Goal: Information Seeking & Learning: Learn about a topic

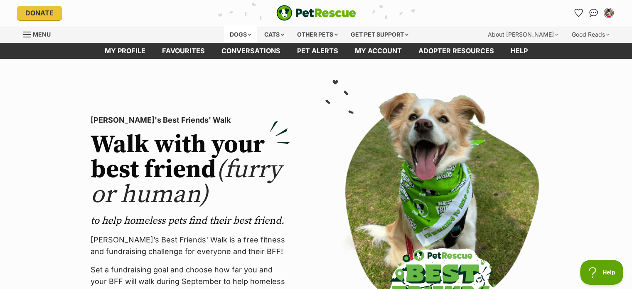
click at [249, 33] on div "Dogs" at bounding box center [240, 34] width 33 height 17
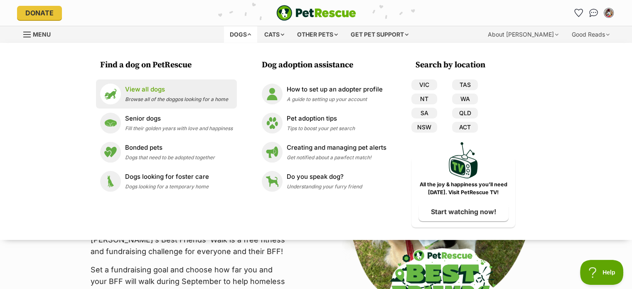
click at [176, 96] on span "Browse all of the doggos looking for a home" at bounding box center [176, 99] width 103 height 6
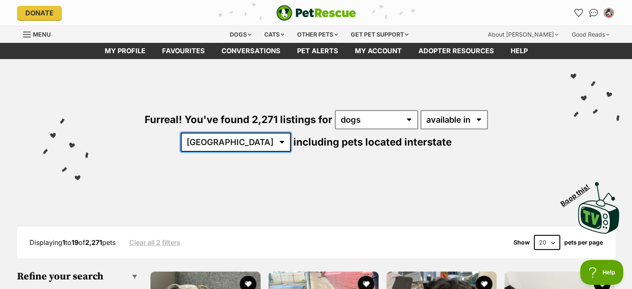
click at [291, 133] on select "Australia ACT NSW NT QLD SA TAS VIC WA" at bounding box center [236, 142] width 110 height 19
select select "VIC"
click at [291, 133] on select "Australia ACT NSW NT QLD SA TAS VIC WA" at bounding box center [236, 142] width 110 height 19
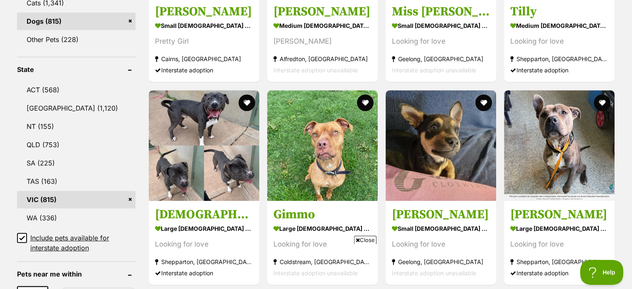
scroll to position [416, 0]
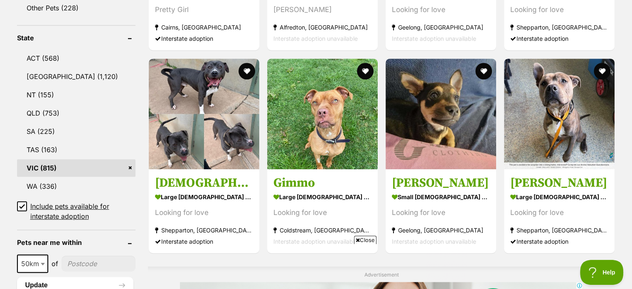
click at [21, 204] on icon at bounding box center [22, 206] width 6 height 6
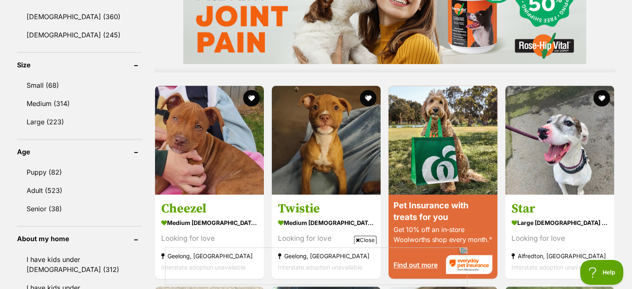
scroll to position [748, 0]
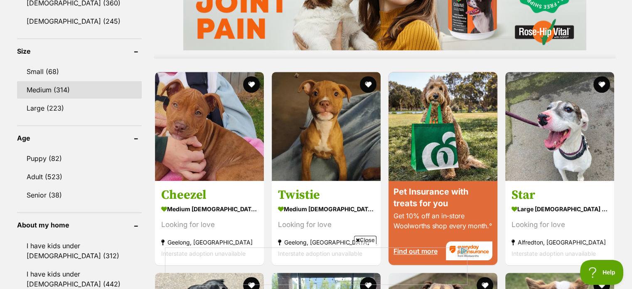
click at [56, 81] on link "Medium (314)" at bounding box center [79, 89] width 125 height 17
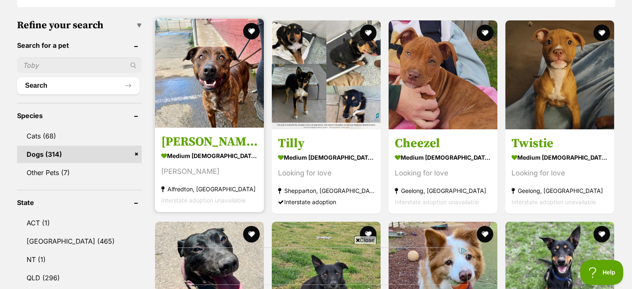
scroll to position [271, 0]
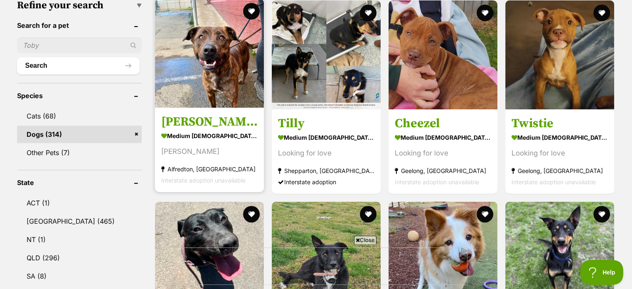
click at [239, 77] on img at bounding box center [209, 53] width 109 height 109
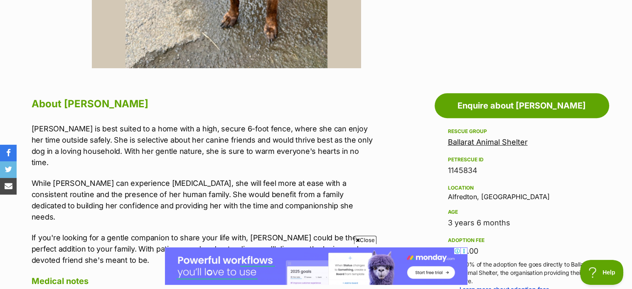
scroll to position [125, 0]
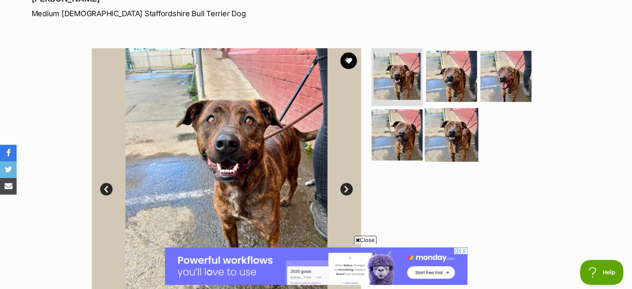
click at [445, 132] on img at bounding box center [452, 135] width 54 height 54
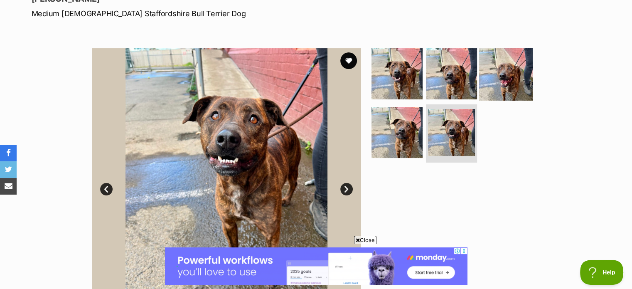
click at [499, 78] on img at bounding box center [506, 74] width 54 height 54
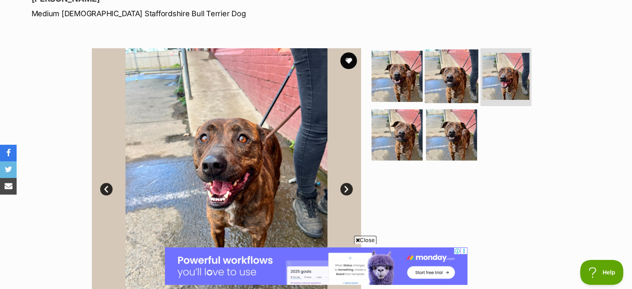
click at [474, 79] on img at bounding box center [452, 76] width 54 height 54
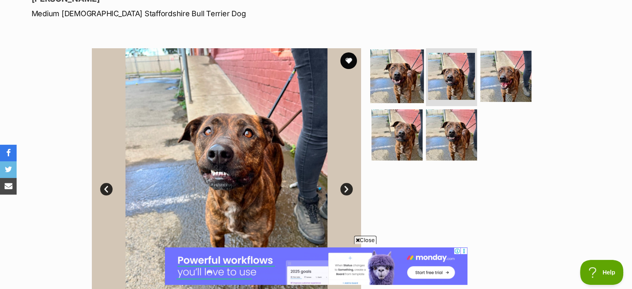
click at [406, 84] on img at bounding box center [397, 76] width 54 height 54
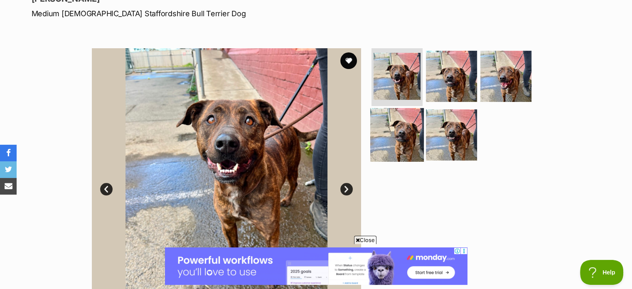
click at [401, 126] on img at bounding box center [397, 135] width 54 height 54
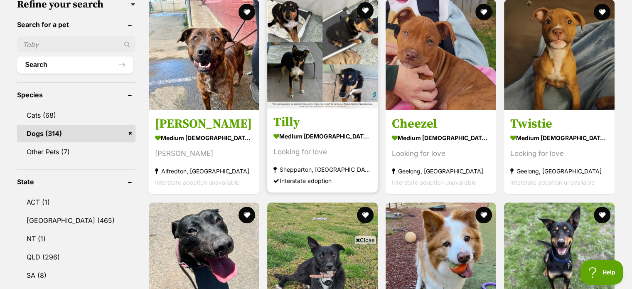
click at [360, 98] on img at bounding box center [322, 53] width 111 height 111
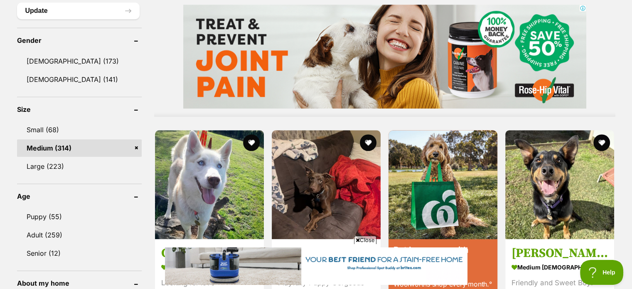
scroll to position [771, 0]
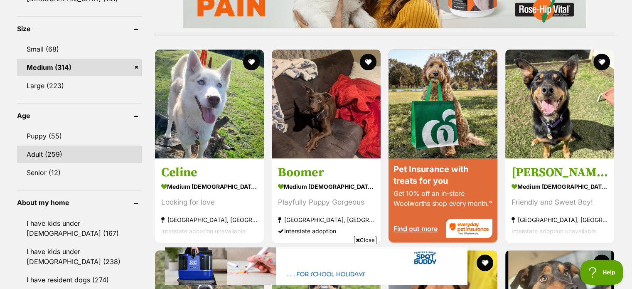
click at [90, 154] on link "Adult (259)" at bounding box center [79, 153] width 125 height 17
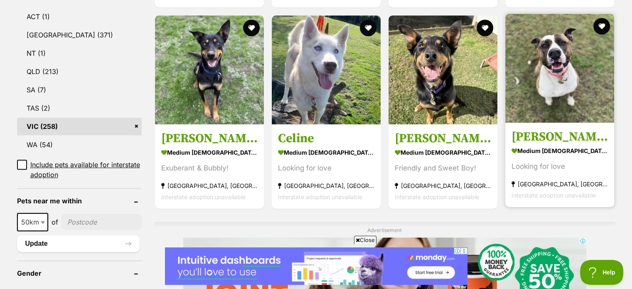
click at [549, 102] on img at bounding box center [559, 68] width 109 height 109
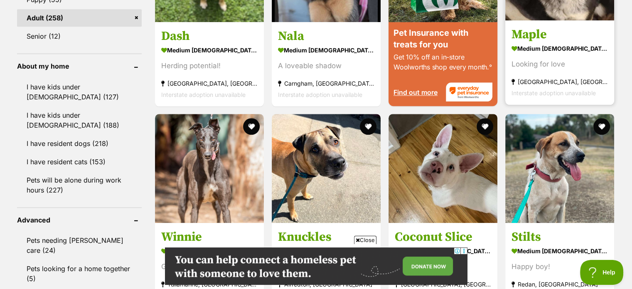
scroll to position [956, 0]
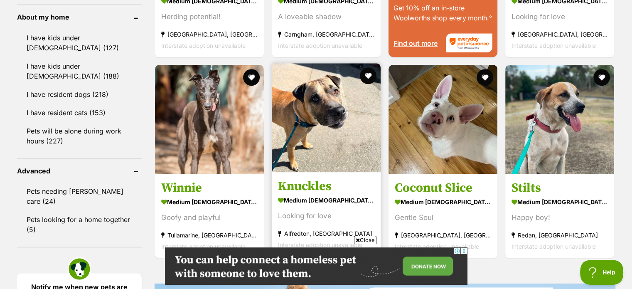
click at [320, 139] on img at bounding box center [326, 117] width 109 height 109
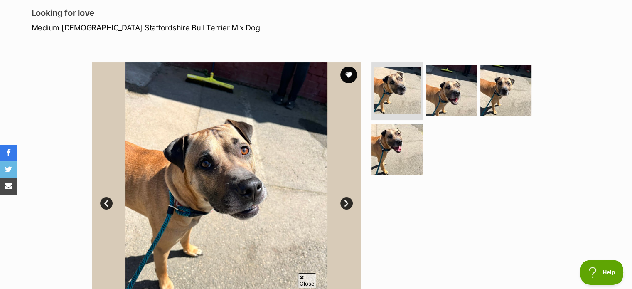
scroll to position [125, 0]
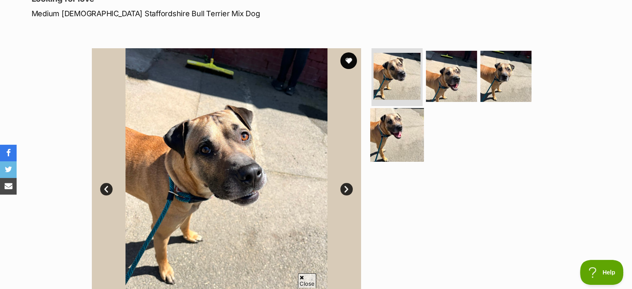
click at [392, 121] on img at bounding box center [397, 135] width 54 height 54
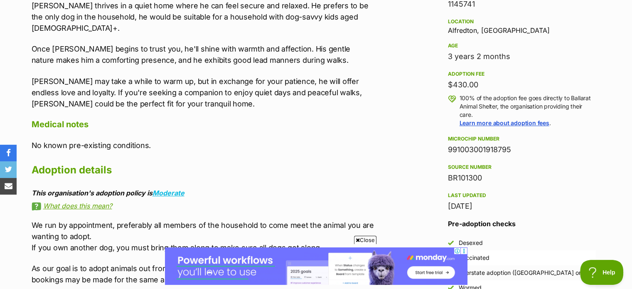
scroll to position [582, 0]
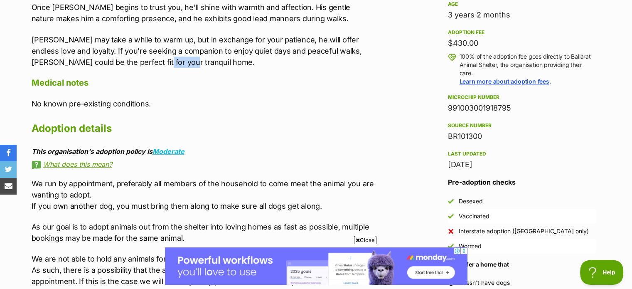
drag, startPoint x: 146, startPoint y: 51, endPoint x: 119, endPoint y: 52, distance: 27.0
click at [119, 52] on p "Knuckles may take a while to warm up, but in exchange for your patience, he wil…" at bounding box center [203, 51] width 343 height 34
drag, startPoint x: 176, startPoint y: 52, endPoint x: 174, endPoint y: 46, distance: 6.6
click at [176, 51] on p "Knuckles may take a while to warm up, but in exchange for your patience, he wil…" at bounding box center [203, 51] width 343 height 34
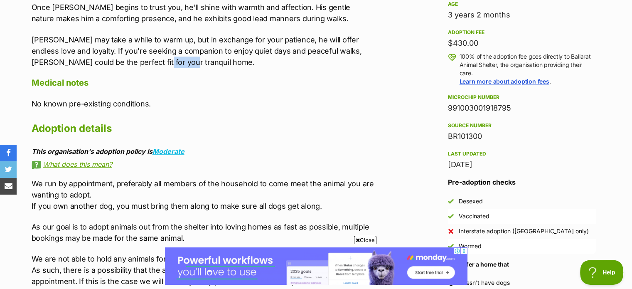
drag, startPoint x: 145, startPoint y: 50, endPoint x: 119, endPoint y: 50, distance: 25.8
click at [119, 50] on p "Knuckles may take a while to warm up, but in exchange for your patience, he wil…" at bounding box center [203, 51] width 343 height 34
copy p "tranquil"
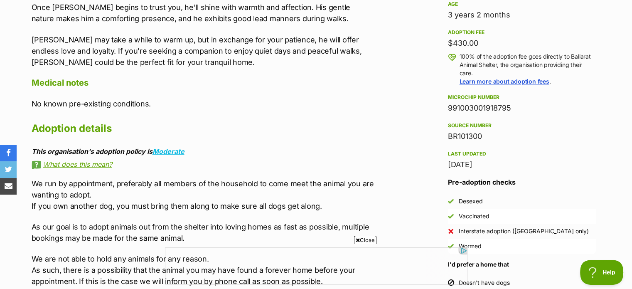
click at [292, 134] on div "About Knuckles Meet Knuckles, a shy yet gentle dog looking for a patient and lo…" at bounding box center [203, 184] width 343 height 595
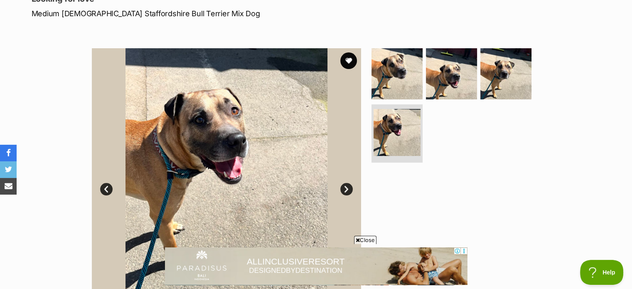
click at [346, 192] on link "Next" at bounding box center [346, 189] width 12 height 12
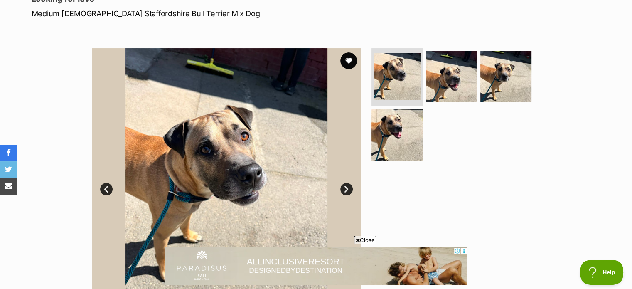
click at [346, 192] on link "Next" at bounding box center [346, 189] width 12 height 12
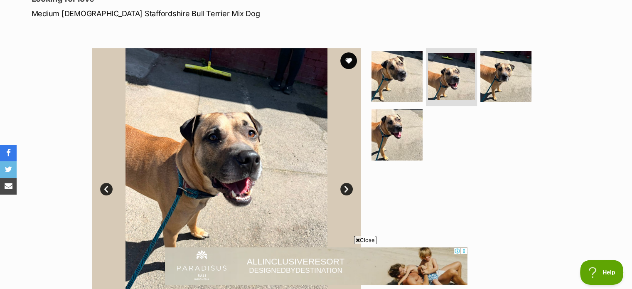
click at [346, 192] on link "Next" at bounding box center [346, 189] width 12 height 12
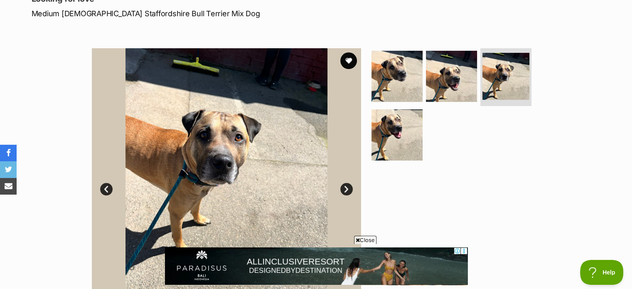
click at [346, 192] on link "Next" at bounding box center [346, 189] width 12 height 12
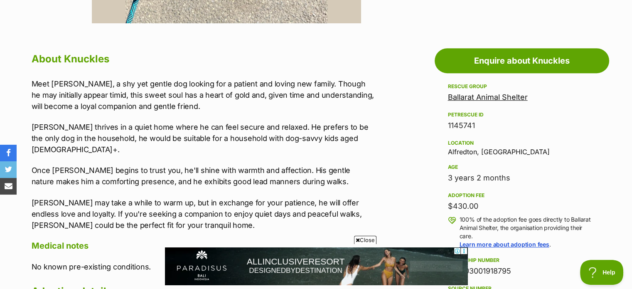
scroll to position [457, 0]
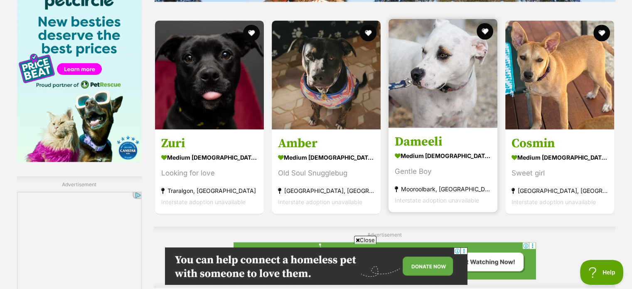
click at [431, 90] on img at bounding box center [443, 73] width 109 height 109
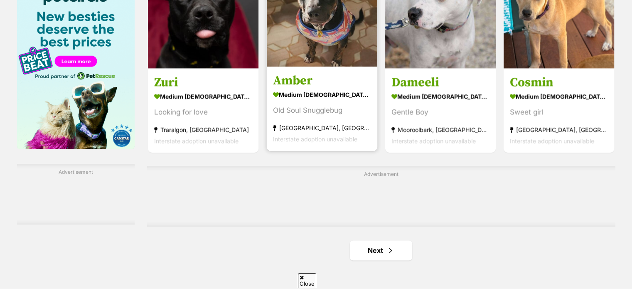
click at [319, 56] on img at bounding box center [322, 11] width 111 height 111
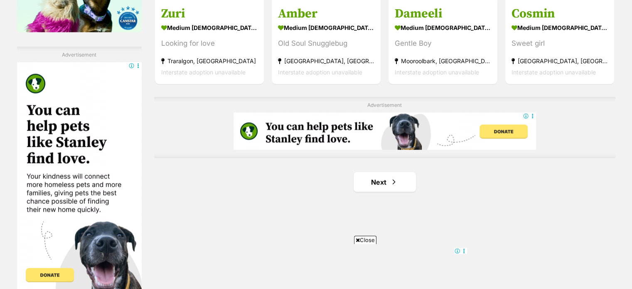
scroll to position [1455, 0]
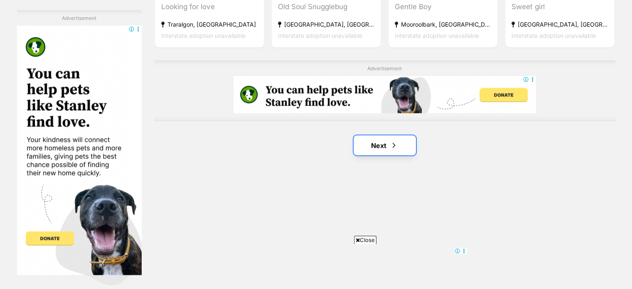
click at [389, 140] on link "Next" at bounding box center [385, 145] width 62 height 20
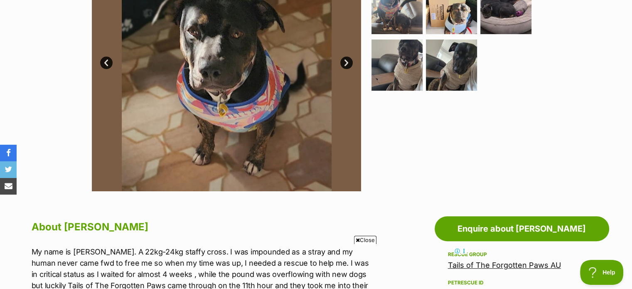
scroll to position [249, 0]
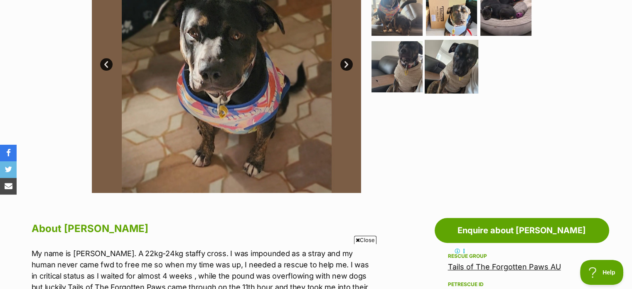
click at [461, 72] on img at bounding box center [452, 67] width 54 height 54
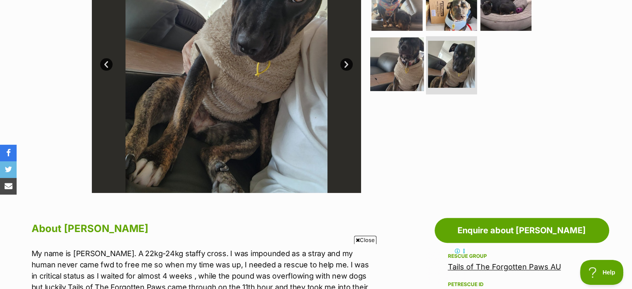
click at [399, 69] on img at bounding box center [397, 64] width 54 height 54
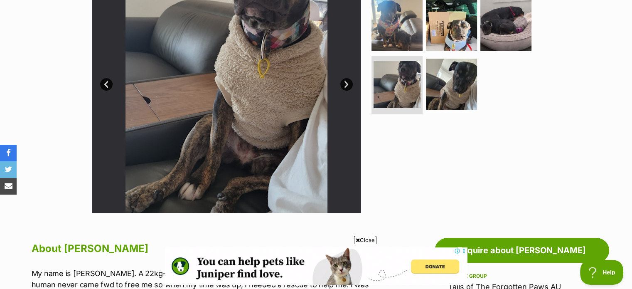
scroll to position [166, 0]
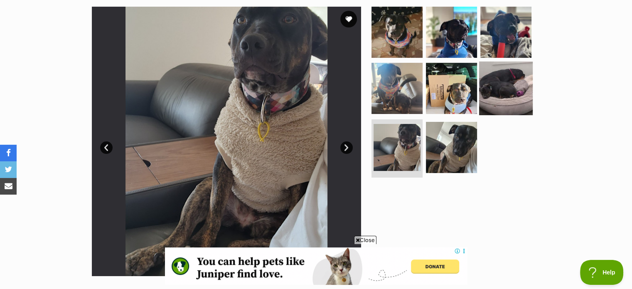
click at [505, 100] on img at bounding box center [506, 89] width 54 height 54
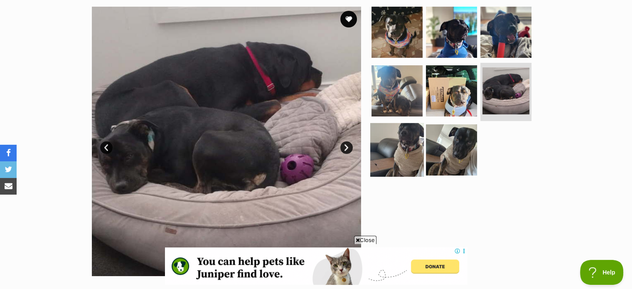
click at [394, 140] on img at bounding box center [397, 150] width 54 height 54
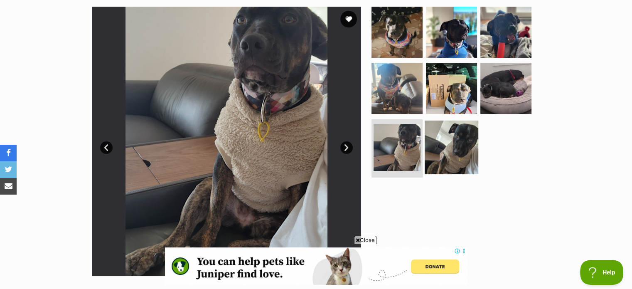
click at [451, 144] on img at bounding box center [452, 148] width 54 height 54
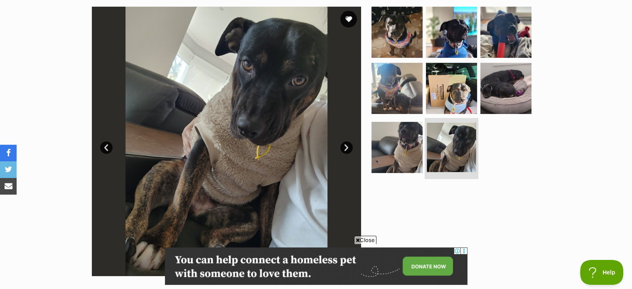
click at [459, 138] on img at bounding box center [451, 147] width 49 height 49
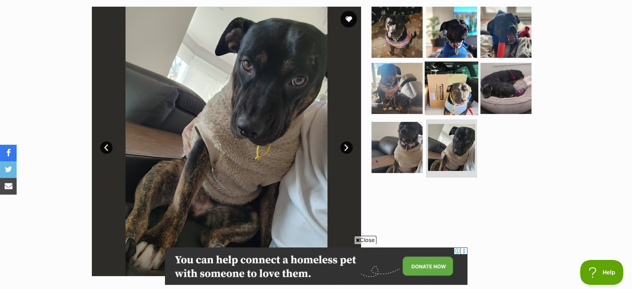
click at [451, 108] on img at bounding box center [452, 89] width 54 height 54
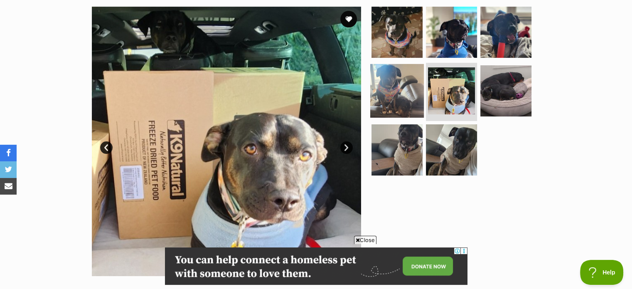
click at [420, 93] on img at bounding box center [397, 91] width 54 height 54
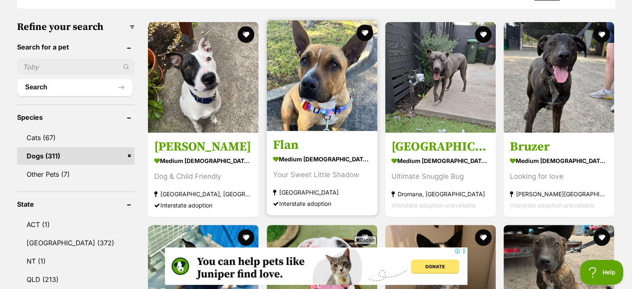
click at [336, 119] on img at bounding box center [322, 75] width 111 height 111
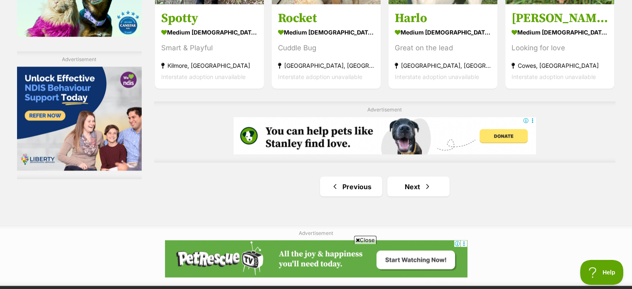
scroll to position [1496, 0]
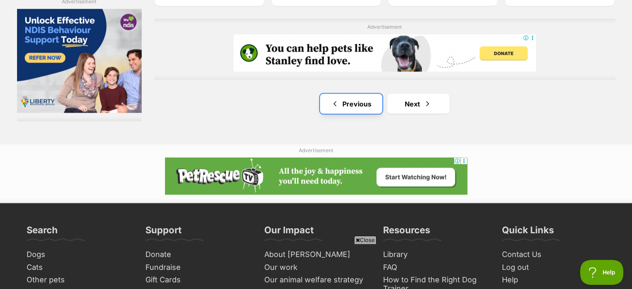
click at [356, 104] on link "Previous" at bounding box center [351, 104] width 62 height 20
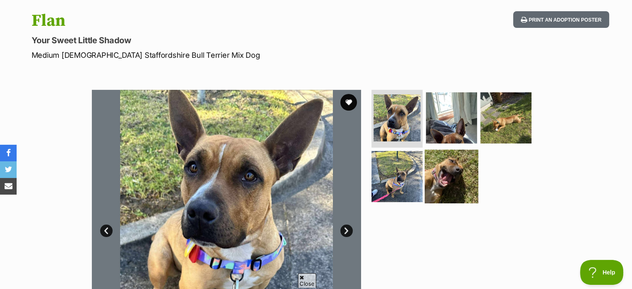
click at [450, 171] on img at bounding box center [452, 177] width 54 height 54
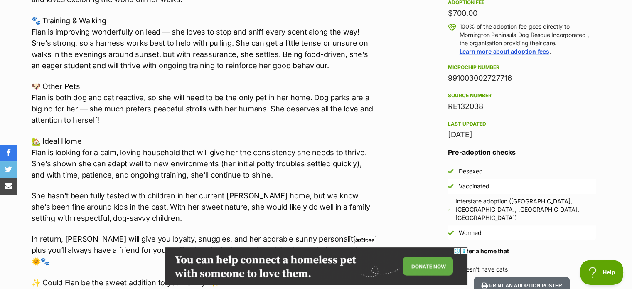
scroll to position [665, 0]
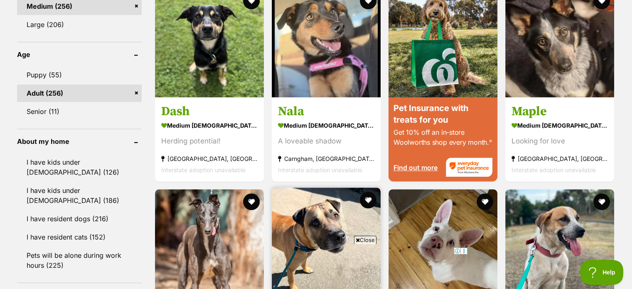
scroll to position [914, 0]
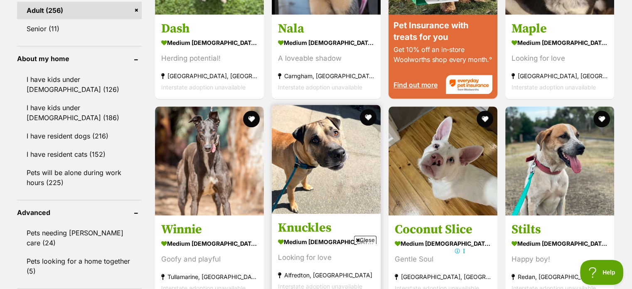
click at [336, 140] on img at bounding box center [326, 159] width 109 height 109
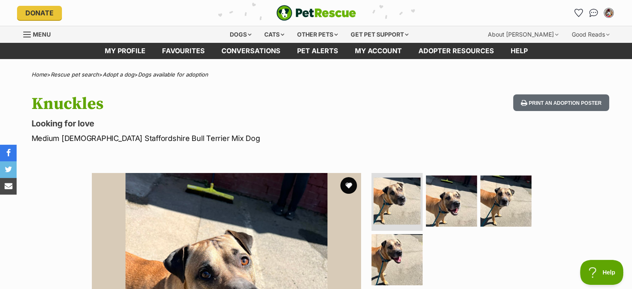
scroll to position [125, 0]
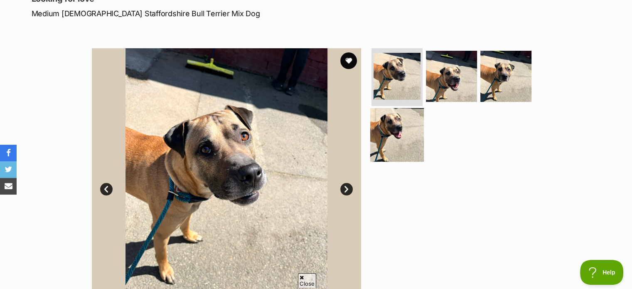
click at [413, 143] on img at bounding box center [397, 135] width 54 height 54
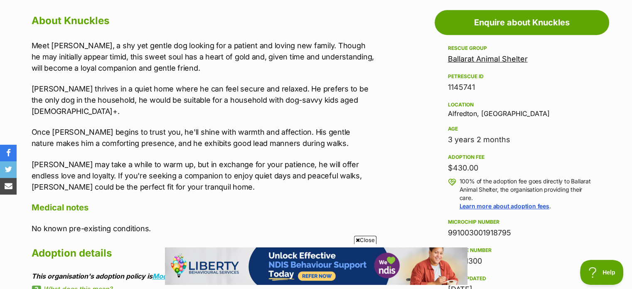
scroll to position [0, 0]
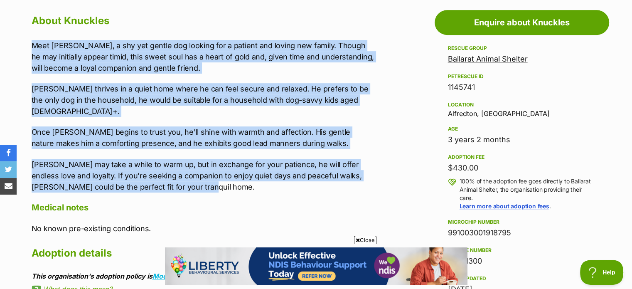
drag, startPoint x: 172, startPoint y: 174, endPoint x: 30, endPoint y: 43, distance: 192.9
click at [148, 79] on div "Meet Knuckles, a shy yet gentle dog looking for a patient and loving new family…" at bounding box center [203, 116] width 343 height 153
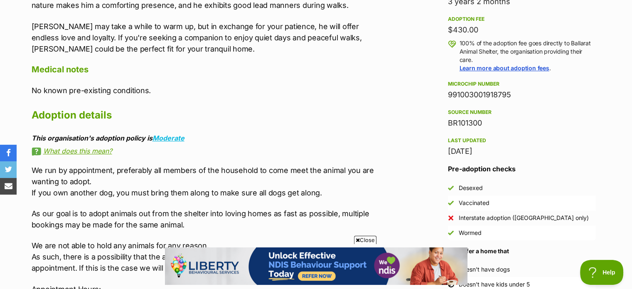
scroll to position [416, 0]
